Goal: Check status: Check status

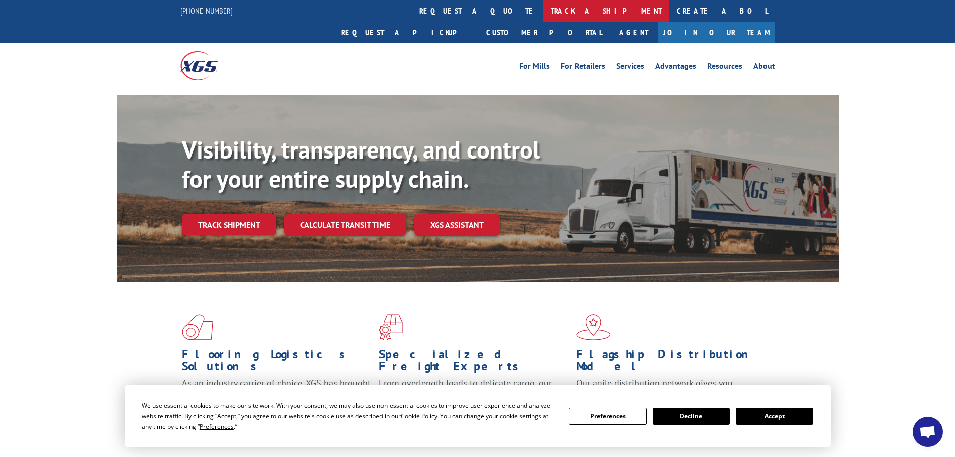
click at [544, 5] on link "track a shipment" at bounding box center [607, 11] width 126 height 22
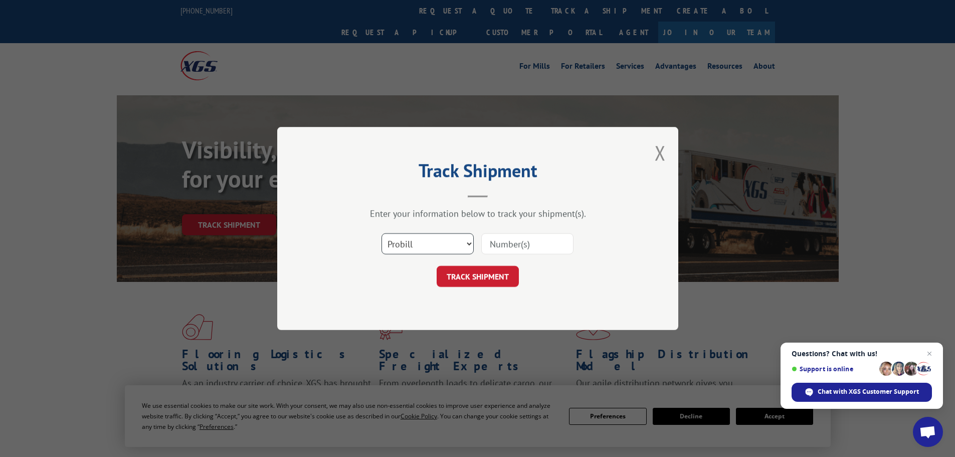
click at [455, 236] on select "Select category... Probill BOL PO" at bounding box center [428, 243] width 92 height 21
select select "bol"
click at [382, 233] on select "Select category... Probill BOL PO" at bounding box center [428, 243] width 92 height 21
click at [538, 238] on input at bounding box center [527, 243] width 92 height 21
paste input "5503818"
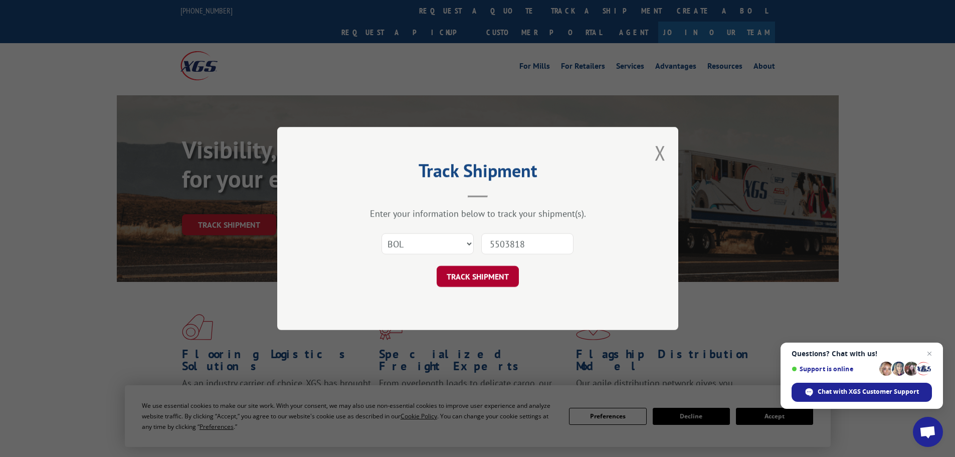
type input "5503818"
click at [496, 275] on button "TRACK SHIPMENT" at bounding box center [478, 276] width 82 height 21
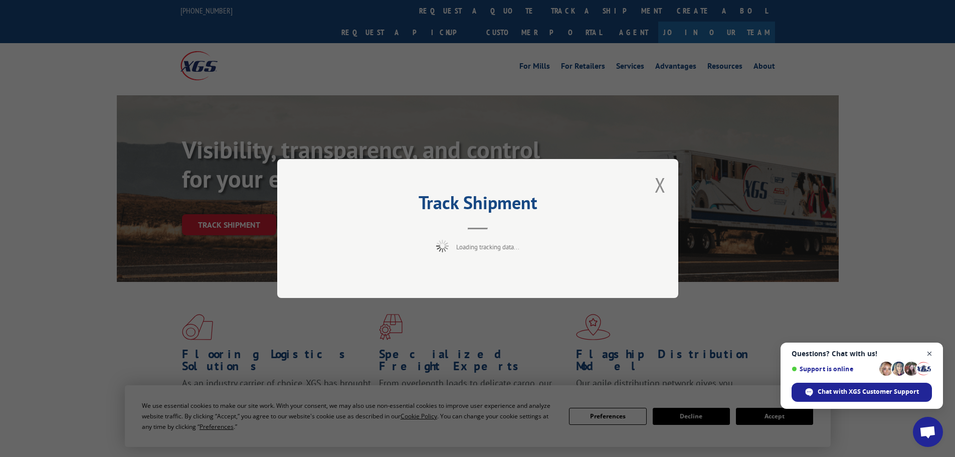
click at [930, 354] on span "Close chat" at bounding box center [930, 354] width 13 height 13
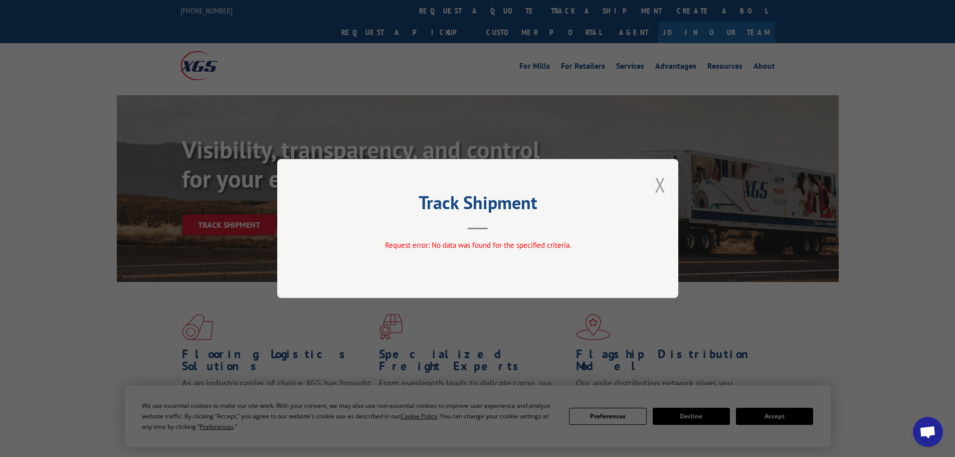
click at [661, 180] on button "Close modal" at bounding box center [660, 185] width 11 height 27
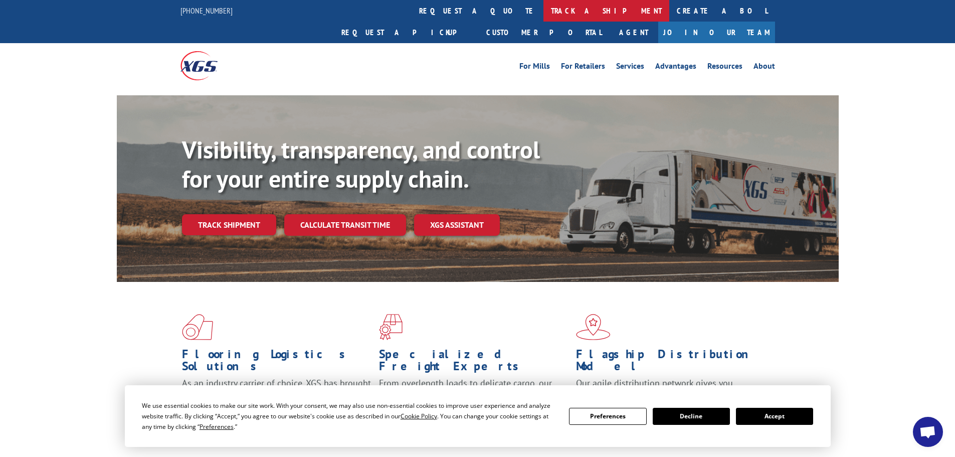
click at [544, 7] on link "track a shipment" at bounding box center [607, 11] width 126 height 22
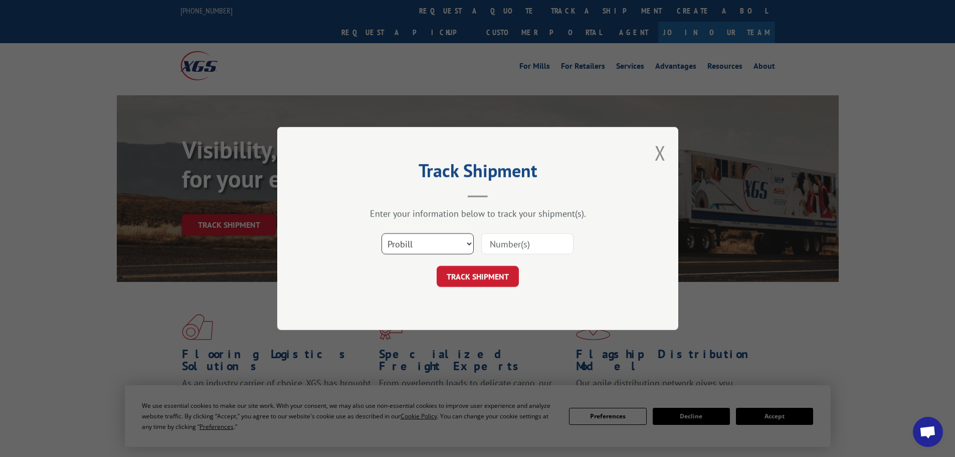
click at [433, 238] on select "Select category... Probill BOL PO" at bounding box center [428, 243] width 92 height 21
select select "bol"
click at [382, 233] on select "Select category... Probill BOL PO" at bounding box center [428, 243] width 92 height 21
paste input "5503818"
type input "5503818"
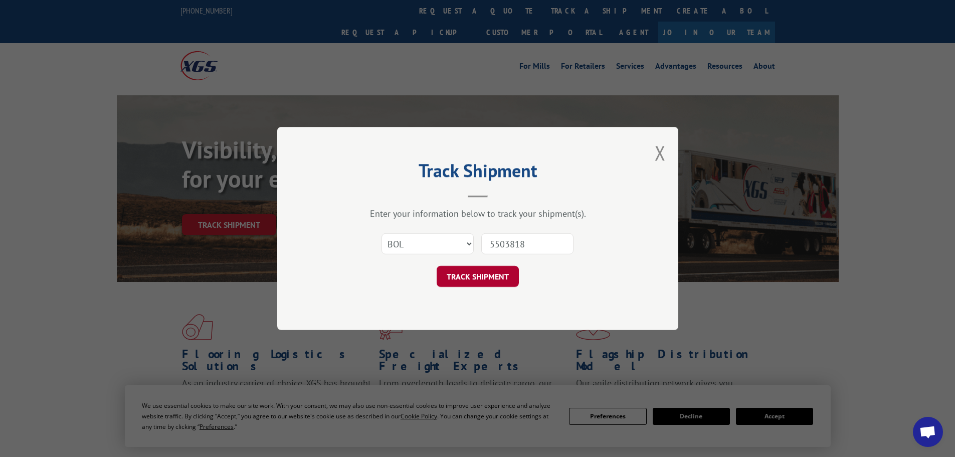
click at [491, 277] on button "TRACK SHIPMENT" at bounding box center [478, 276] width 82 height 21
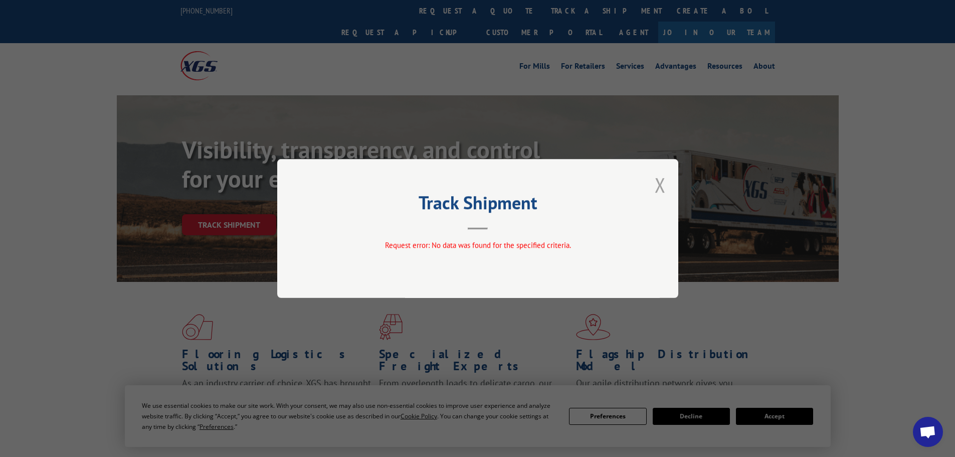
click at [664, 187] on button "Close modal" at bounding box center [660, 185] width 11 height 27
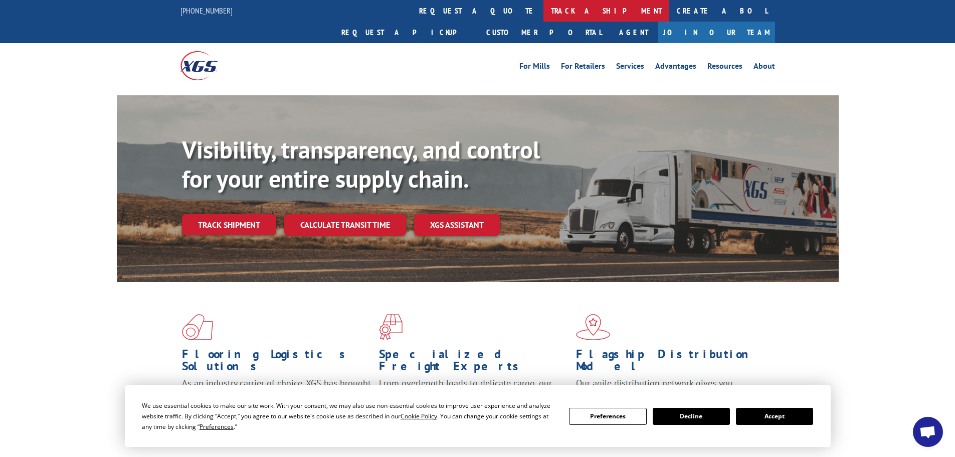
click at [544, 14] on link "track a shipment" at bounding box center [607, 11] width 126 height 22
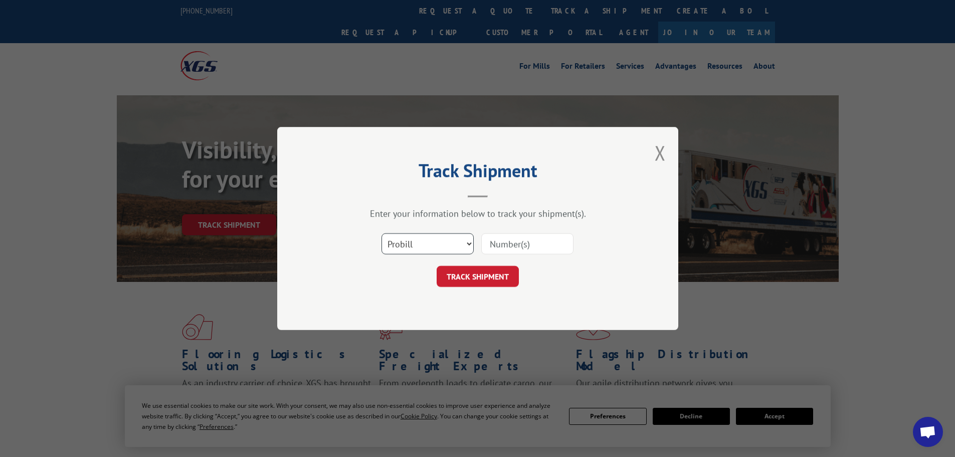
click at [424, 239] on select "Select category... Probill BOL PO" at bounding box center [428, 243] width 92 height 21
select select "bol"
click at [382, 233] on select "Select category... Probill BOL PO" at bounding box center [428, 243] width 92 height 21
paste input "6458128"
type input "6458128"
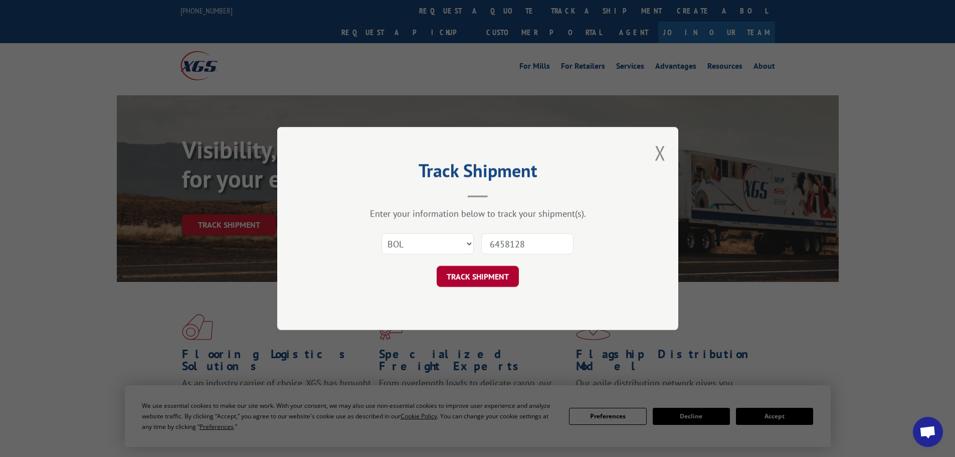
click at [462, 285] on button "TRACK SHIPMENT" at bounding box center [478, 276] width 82 height 21
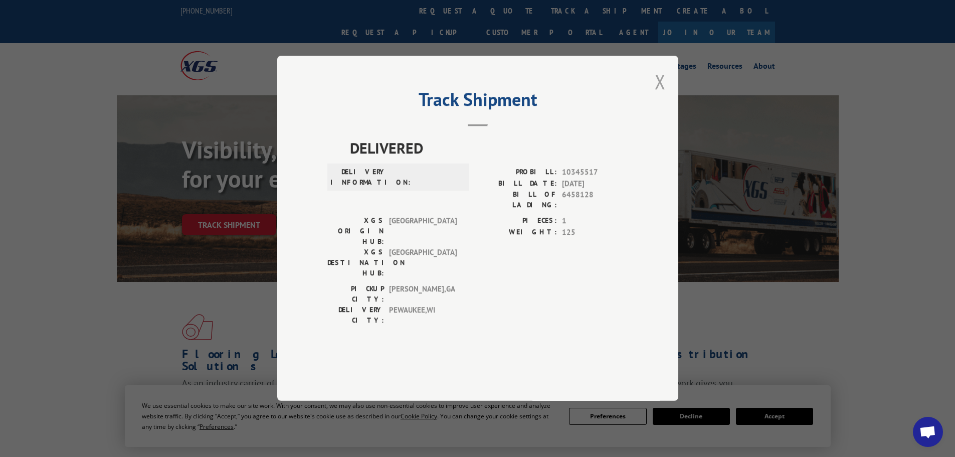
click at [666, 95] on button "Close modal" at bounding box center [660, 81] width 11 height 27
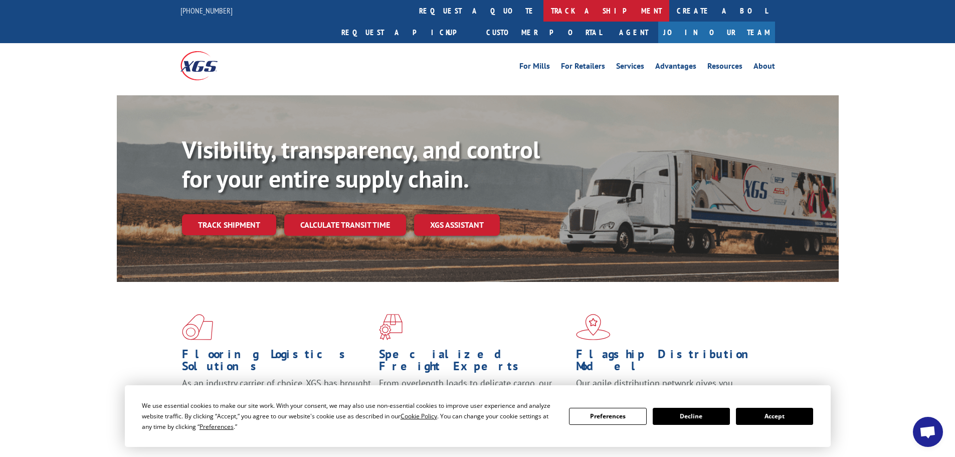
click at [544, 7] on link "track a shipment" at bounding box center [607, 11] width 126 height 22
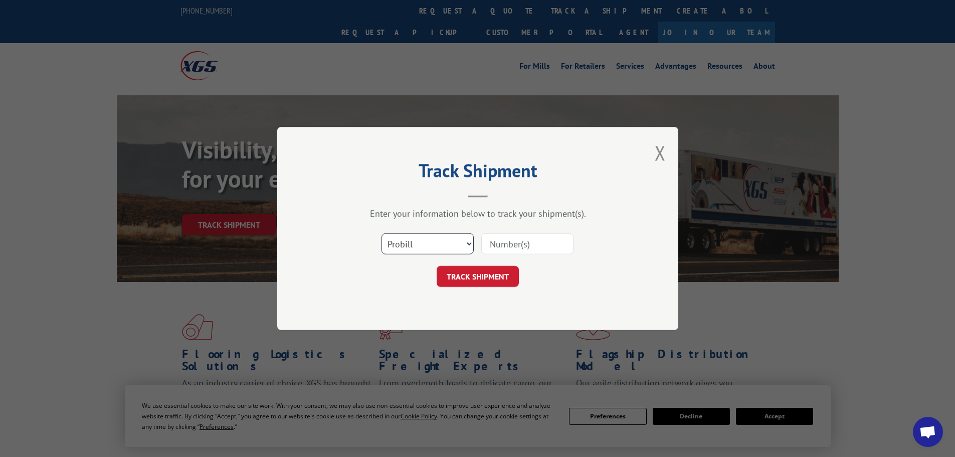
click at [405, 242] on select "Select category... Probill BOL PO" at bounding box center [428, 243] width 92 height 21
select select "bol"
click at [382, 233] on select "Select category... Probill BOL PO" at bounding box center [428, 243] width 92 height 21
click at [524, 245] on input at bounding box center [527, 243] width 92 height 21
paste input "5513836"
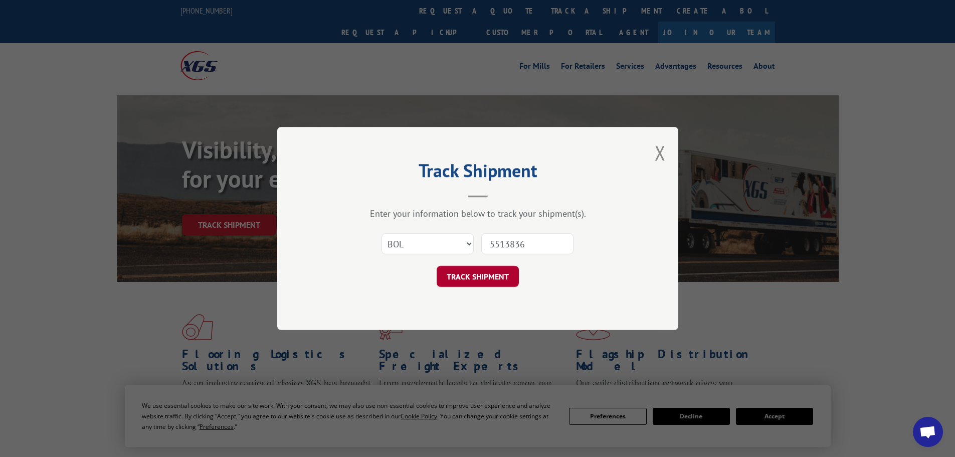
type input "5513836"
click at [495, 281] on button "TRACK SHIPMENT" at bounding box center [478, 276] width 82 height 21
